Goal: Transaction & Acquisition: Purchase product/service

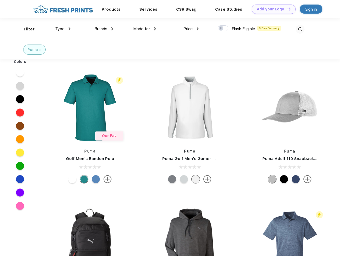
click at [271, 9] on link "Add your Logo Design Tool" at bounding box center [273, 9] width 44 height 9
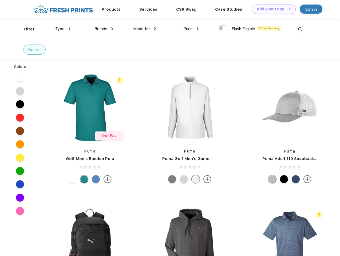
click at [0, 0] on div "Design Tool" at bounding box center [0, 0] width 0 height 0
click at [286, 9] on link "Add your Logo Design Tool" at bounding box center [273, 9] width 44 height 9
click at [26, 29] on div "Filter" at bounding box center [29, 29] width 11 height 6
click at [63, 29] on span "Type" at bounding box center [59, 28] width 9 height 5
click at [104, 29] on span "Brands" at bounding box center [100, 28] width 13 height 5
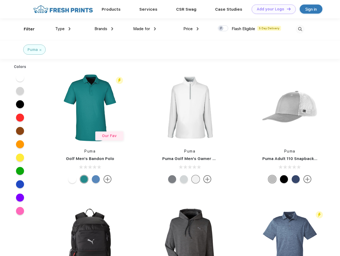
click at [144, 29] on span "Made for" at bounding box center [141, 28] width 17 height 5
click at [191, 29] on span "Price" at bounding box center [187, 28] width 9 height 5
click at [223, 29] on div at bounding box center [223, 28] width 10 height 6
click at [221, 29] on input "checkbox" at bounding box center [219, 26] width 3 height 3
click at [300, 29] on img at bounding box center [299, 29] width 9 height 9
